Goal: Submit feedback/report problem

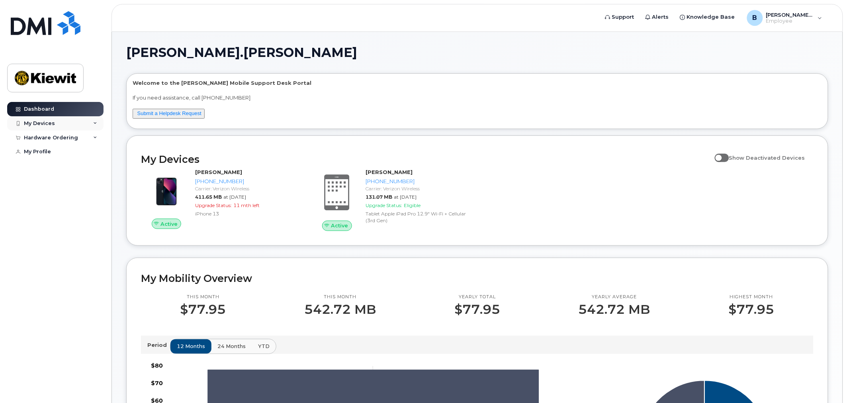
click at [75, 129] on div "My Devices" at bounding box center [55, 123] width 96 height 14
click at [71, 219] on div "Hardware Ordering" at bounding box center [51, 217] width 54 height 6
click at [70, 123] on div "My Devices" at bounding box center [55, 123] width 96 height 14
click at [736, 158] on span "Show Deactivated Devices" at bounding box center [767, 158] width 76 height 6
click at [721, 157] on input "Show Deactivated Devices" at bounding box center [718, 153] width 6 height 6
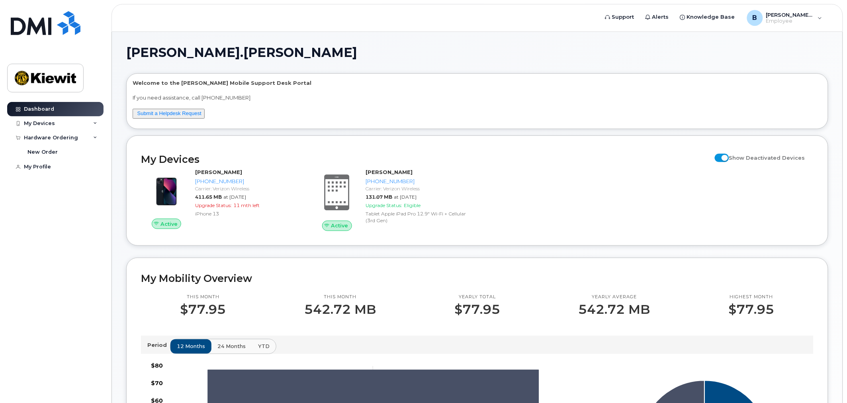
click at [729, 158] on span at bounding box center [722, 158] width 14 height 8
click at [721, 157] on input "Show Deactivated Devices" at bounding box center [718, 153] width 6 height 6
checkbox input "false"
click at [160, 116] on link "Submit a Helpdesk Request" at bounding box center [169, 113] width 64 height 6
